Goal: Answer question/provide support

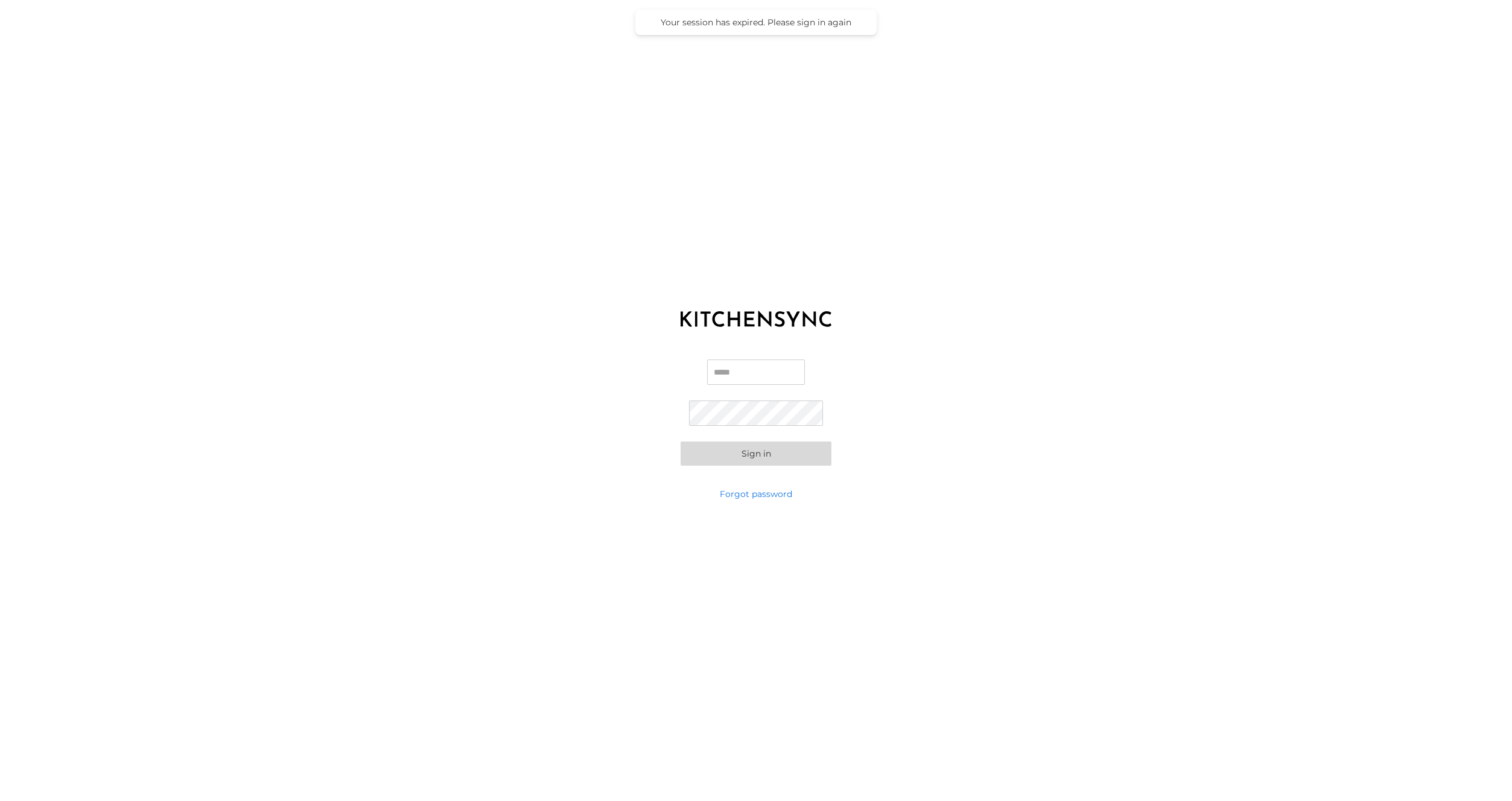
type input "**********"
click at [799, 453] on button "Sign in" at bounding box center [756, 454] width 151 height 24
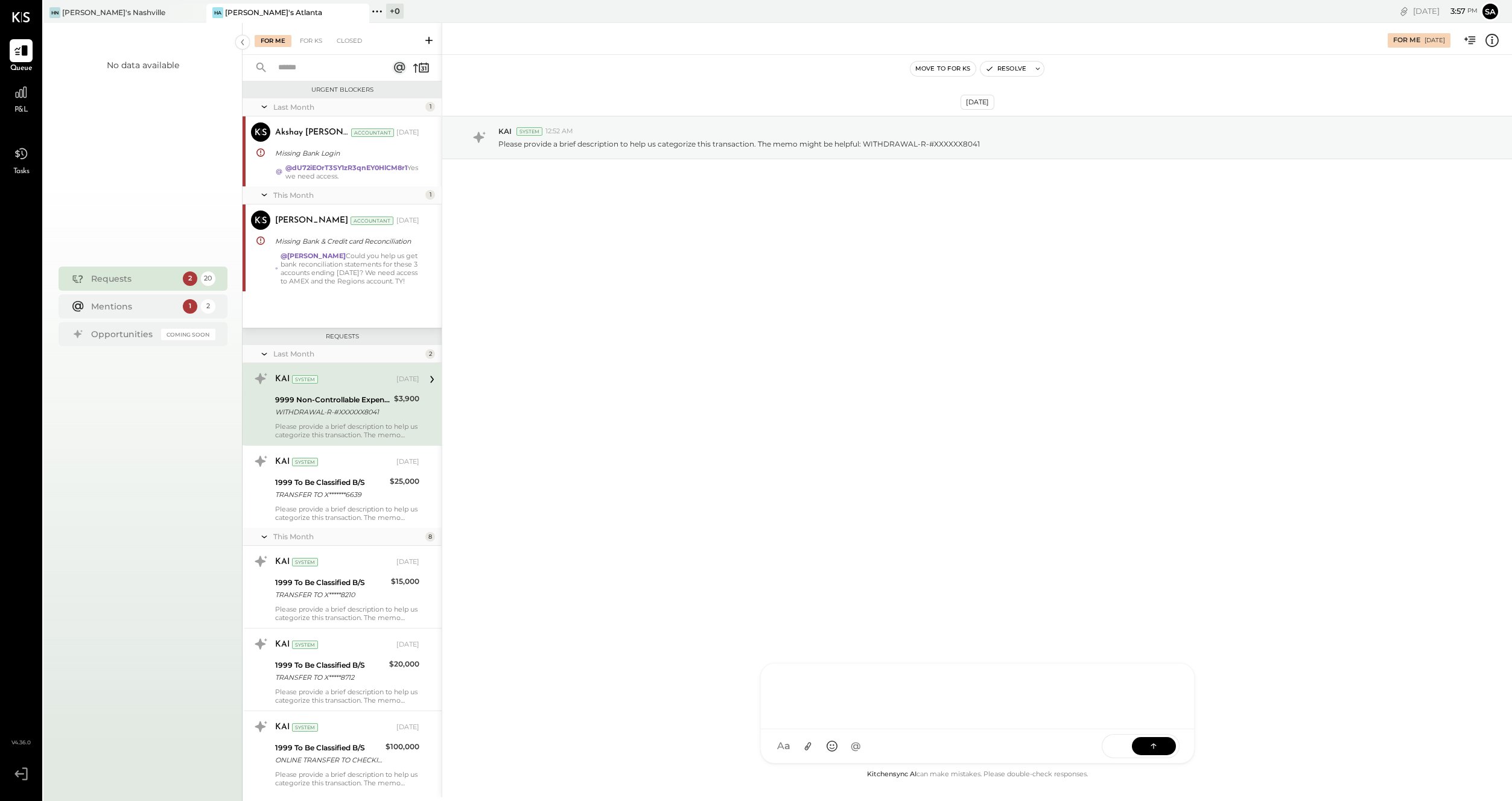
click at [874, 720] on div at bounding box center [977, 695] width 409 height 49
type input "*"
click at [871, 631] on span "Akshay [PERSON_NAME]" at bounding box center [876, 635] width 95 height 22
click at [812, 746] on icon at bounding box center [807, 746] width 12 height 12
click at [1160, 751] on icon at bounding box center [1154, 746] width 12 height 12
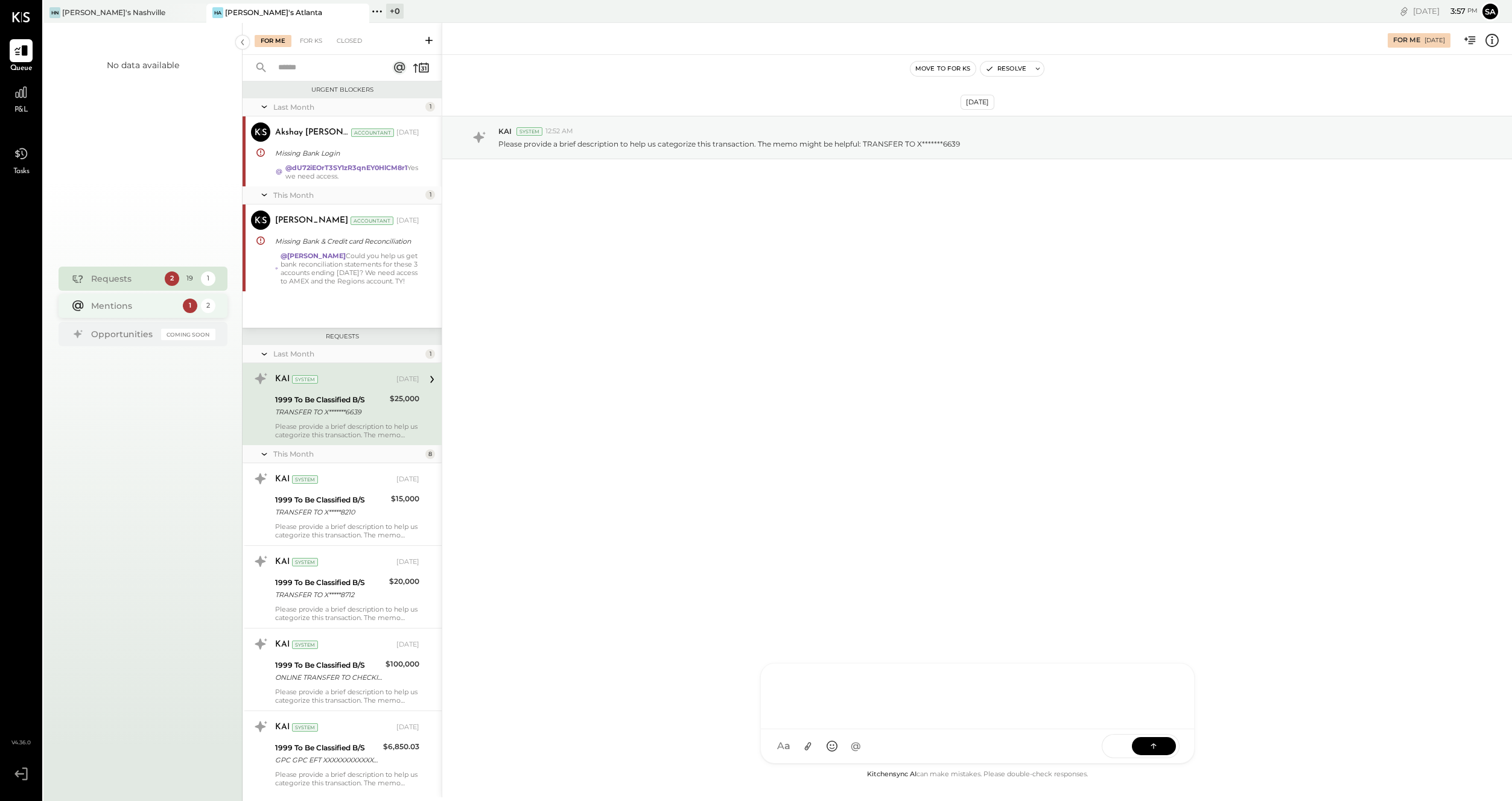
click at [164, 307] on div "Mentions" at bounding box center [134, 306] width 86 height 12
